Goal: Communication & Community: Answer question/provide support

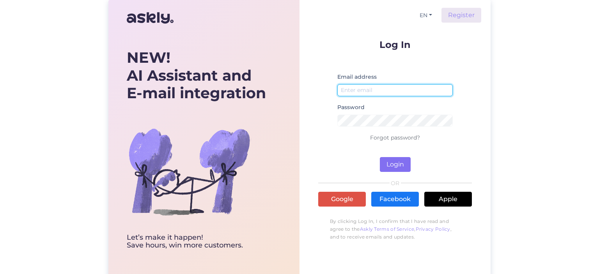
type input "[EMAIL_ADDRESS][DOMAIN_NAME]"
click at [393, 166] on button "Login" at bounding box center [395, 164] width 31 height 15
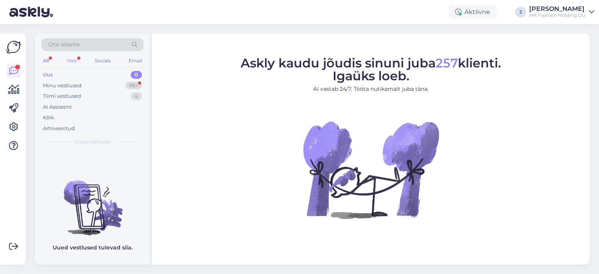
click at [72, 61] on div "Web" at bounding box center [72, 61] width 14 height 10
click at [81, 87] on div "Minu vestlused" at bounding box center [62, 86] width 39 height 8
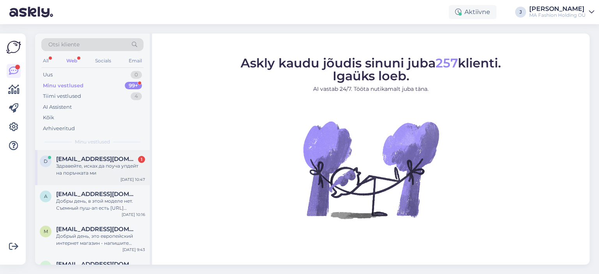
click at [122, 178] on div "d [EMAIL_ADDRESS][DOMAIN_NAME] 1 Здравейте, исках да поуча упдейт на поръчката …" at bounding box center [92, 167] width 115 height 35
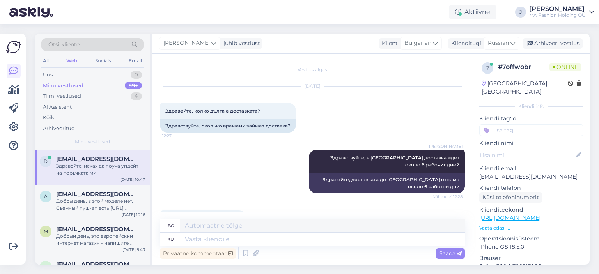
scroll to position [423, 0]
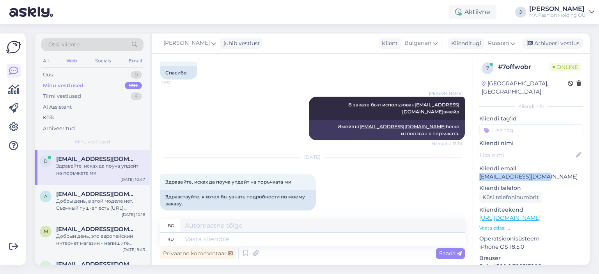
drag, startPoint x: 531, startPoint y: 167, endPoint x: 477, endPoint y: 167, distance: 54.3
click at [477, 167] on div "7 # 7offwobr Online [GEOGRAPHIC_DATA], Varna Kliendi info Kliendi tag'id Kliend…" at bounding box center [531, 218] width 117 height 329
copy p "[EMAIL_ADDRESS][DOMAIN_NAME]"
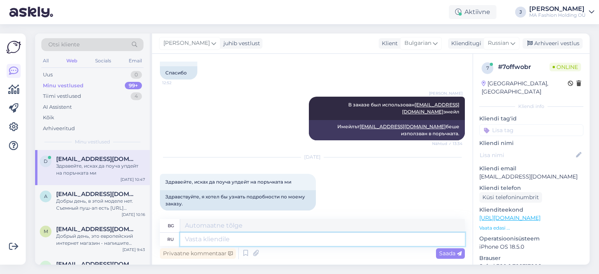
click at [267, 241] on textarea at bounding box center [322, 239] width 285 height 13
type textarea "Здр"
type textarea "Здравей"
type textarea "Здравствуйте,"
type textarea "Здравей,"
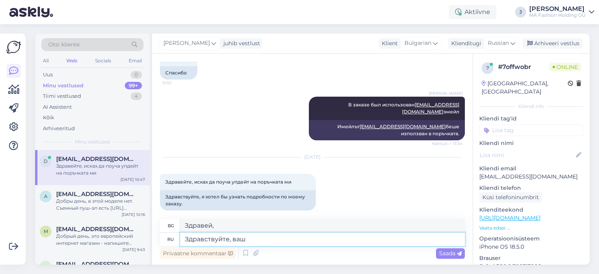
type textarea "Здравствуйте, ваш"
type textarea "Здравей, твой"
type textarea "Здравствуйте, ваш заказ"
type textarea "Здравейте, вашата поръчка"
type textarea "Здравствуйте, ваш заказ был о"
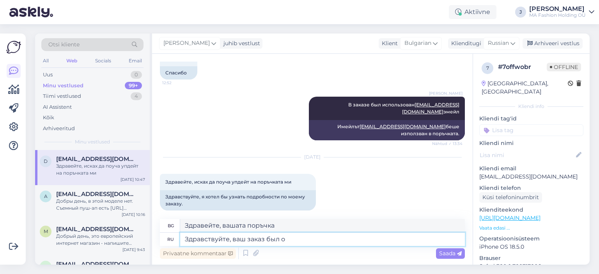
type textarea "Здравейте, поръчката ви е получена"
type textarea "Здравствуйте, ваш заказ был отправлен"
type textarea "Здравейте, поръчката ви е изпратена."
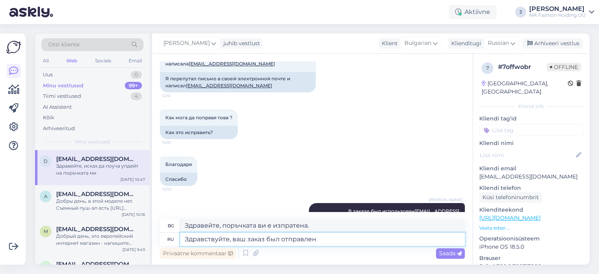
scroll to position [423, 0]
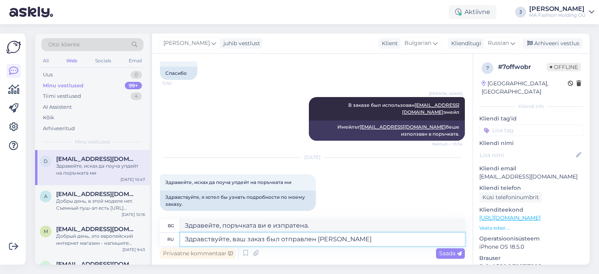
type textarea "Здравствуйте, ваш заказ был отправлен в с"
type textarea "Здравейте, поръчката ви е изпратена до"
type textarea "Здравствуйте, ваш заказ был отправлен в средую"
type textarea "Здравейте, поръчката ви беше изпратена в сряда."
type textarea "Здравствуйте, ваш заказ был отправлен в [DATE]. Номер о"
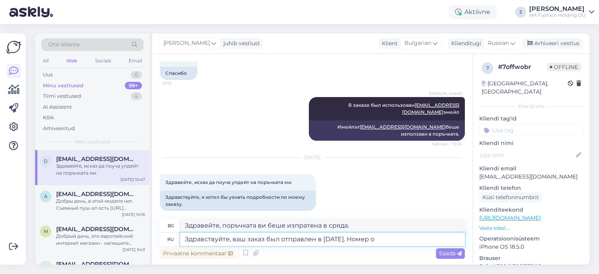
type textarea "Здравейте, поръчката ви беше изпратена в сряда. Номер"
type textarea "Здравствуйте, ваш заказ был отправлен в [DATE]. Номер отслеживания"
type textarea "Здравейте, поръчката ви беше изпратена в сряда. Номер за проследяване"
type textarea "Здравствуйте, ваш заказ был отправлен в [DATE]. Номер отслеживания ДПД"
type textarea "Здравейте, поръчката ви беше изпратена в сряда. Номер за проследяване DPD"
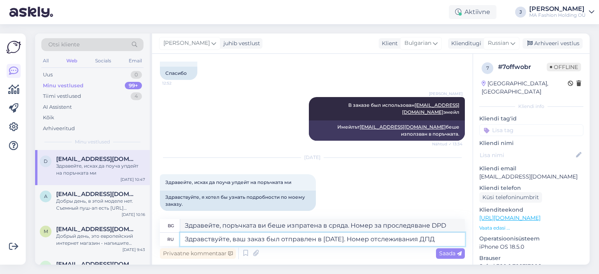
paste textarea "05605564953783"
type textarea "Здравствуйте, ваш заказ был отправлен в [DATE]. Номер отслеживания ДПД 05605564…"
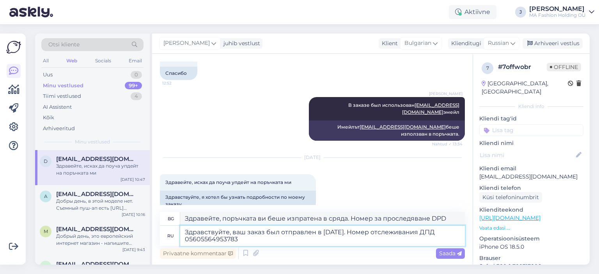
type textarea "Здравейте, Вашата поръчка беше изпратена в сряда. Номер за проследяване DPD 056…"
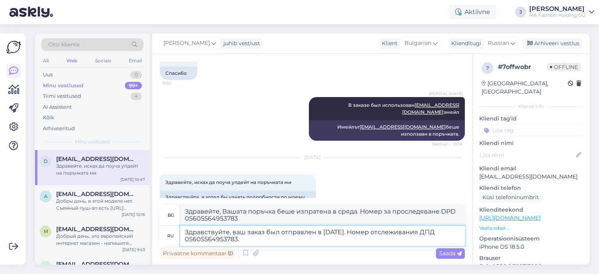
type textarea "Здравствуйте, ваш заказ был отправлен в [DATE]. Номер отслеживания ДПД 05605564…"
type textarea "Здравейте, Вашата поръчка беше изпратена в сряда. Номер за проследяване DPD 056…"
type textarea "Здравствуйте, ваш заказ был отправлен в [DATE]. Номер отслеживания ДПД 05605564…"
click at [442, 254] on span "Saada" at bounding box center [450, 253] width 23 height 7
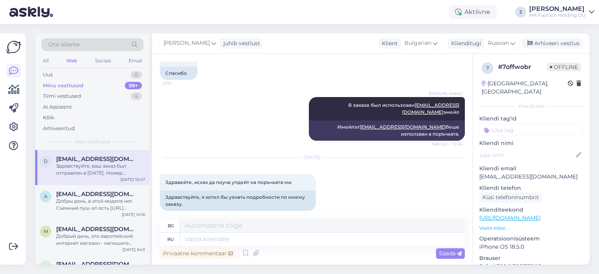
scroll to position [484, 0]
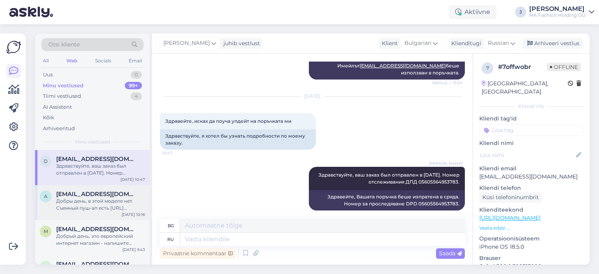
click at [105, 201] on div "Добры день, в этой моделе нет. Съемный пуш-ап есть [URL][DOMAIN_NAME] в другой …" at bounding box center [100, 205] width 89 height 14
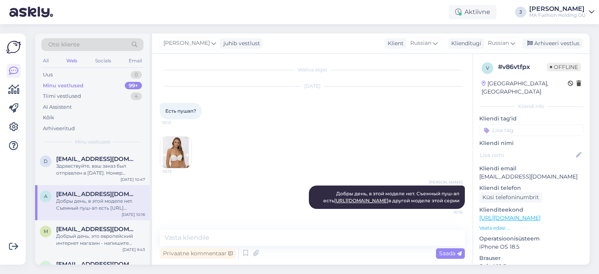
scroll to position [2, 0]
click at [98, 225] on div "m [EMAIL_ADDRESS][DOMAIN_NAME] Добрый день, это европейский интернет магазин - …" at bounding box center [92, 238] width 115 height 35
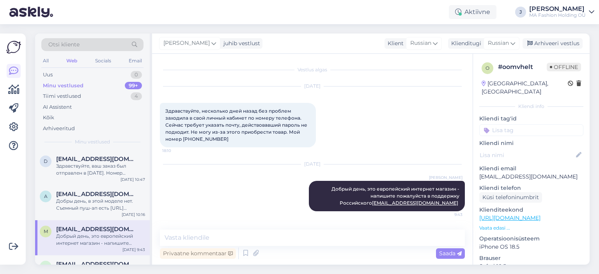
scroll to position [0, 0]
click at [95, 216] on div "a [EMAIL_ADDRESS][DOMAIN_NAME] Добры день, в этой моделе нет. Съемный пуш-ап ес…" at bounding box center [92, 202] width 115 height 35
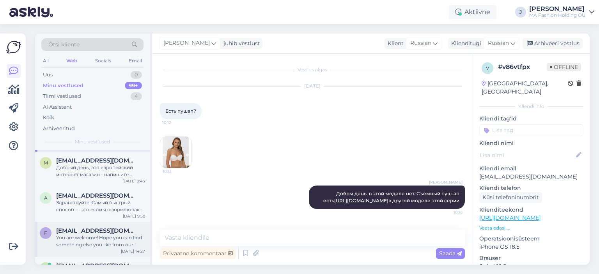
scroll to position [78, 0]
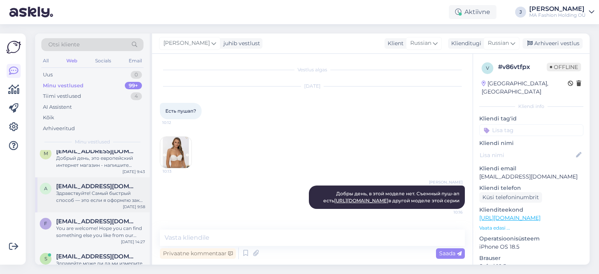
click at [102, 200] on div "Здравствуйте! Самый быстрый способ — это если я оформлю заказ вручную и отправл…" at bounding box center [100, 197] width 89 height 14
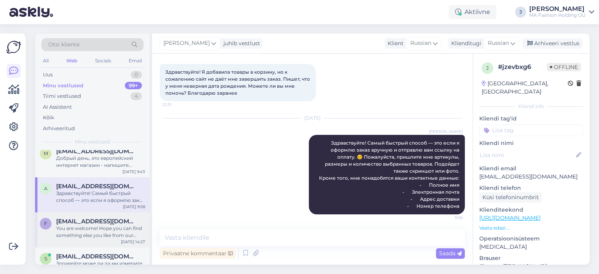
click at [110, 233] on div "You are welcome! Hope you can find something else you like from our collection!" at bounding box center [100, 232] width 89 height 14
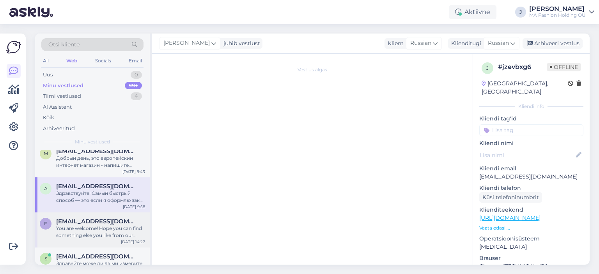
scroll to position [270, 0]
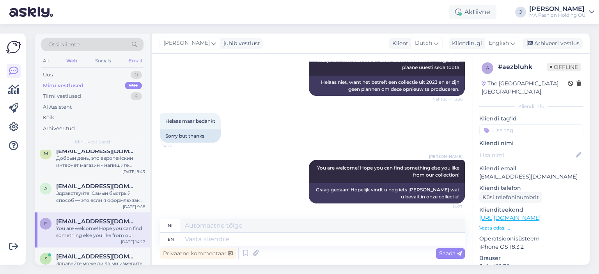
click at [128, 59] on div "Email" at bounding box center [135, 61] width 16 height 10
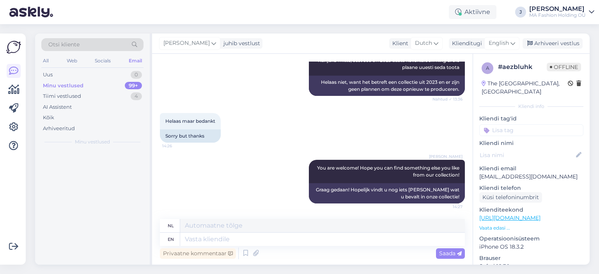
scroll to position [0, 0]
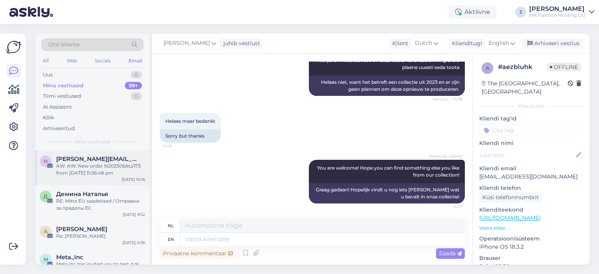
click at [112, 173] on div "AW: AW: New order N202506/eu/173 from [DATE] 11:06:48 pm" at bounding box center [100, 170] width 89 height 14
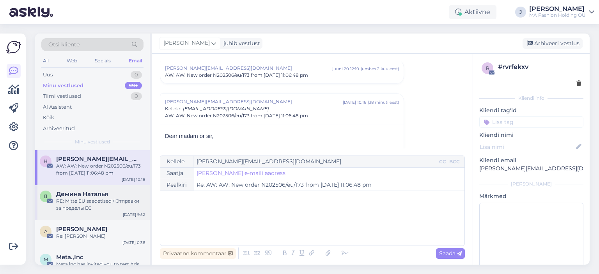
click at [116, 203] on div "RE: Mitte EU saadetised / Отправки за пределы ЕС" at bounding box center [100, 205] width 89 height 14
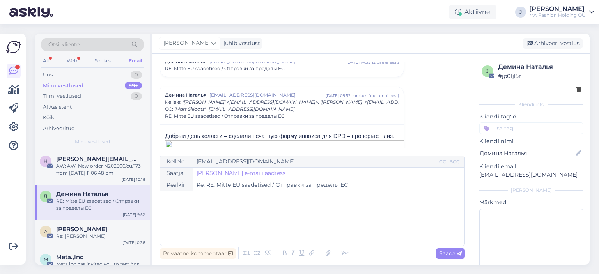
click at [81, 52] on div "Otsi kliente" at bounding box center [92, 47] width 102 height 18
click at [69, 62] on div "Web" at bounding box center [72, 61] width 14 height 10
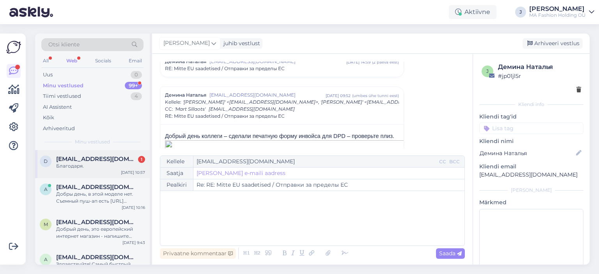
click at [101, 172] on div "d [EMAIL_ADDRESS][DOMAIN_NAME] 1 Благодаря. [DATE] 10:57" at bounding box center [92, 164] width 115 height 28
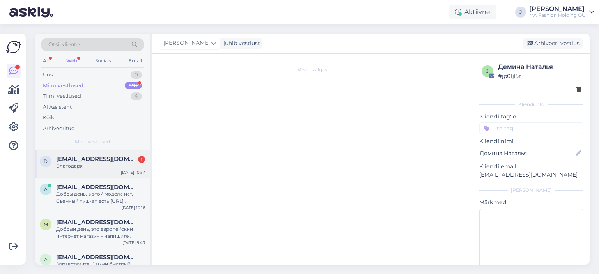
scroll to position [531, 0]
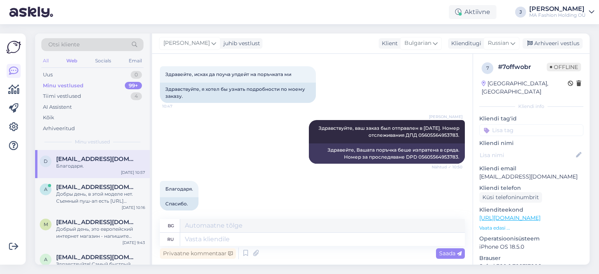
click at [48, 64] on div "All" at bounding box center [45, 61] width 9 height 10
click at [118, 81] on div "Minu vestlused 99+" at bounding box center [92, 85] width 102 height 11
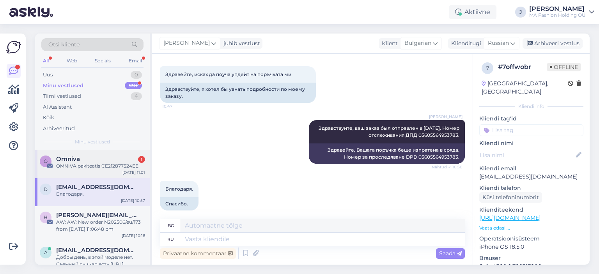
click at [105, 158] on div "Omniva 1" at bounding box center [100, 159] width 89 height 7
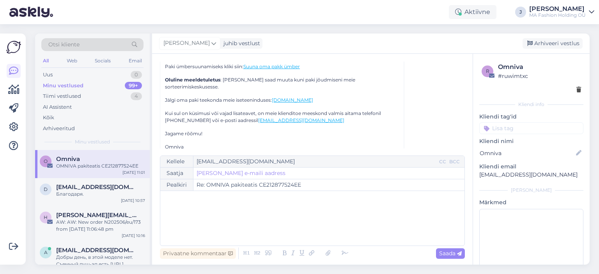
scroll to position [3375, 0]
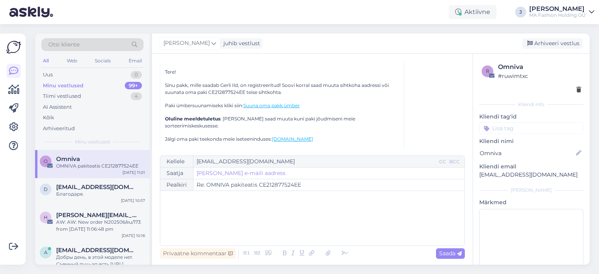
click at [273, 103] on link "Suuna oma pakk ümber" at bounding box center [272, 106] width 57 height 6
